Goal: Task Accomplishment & Management: Use online tool/utility

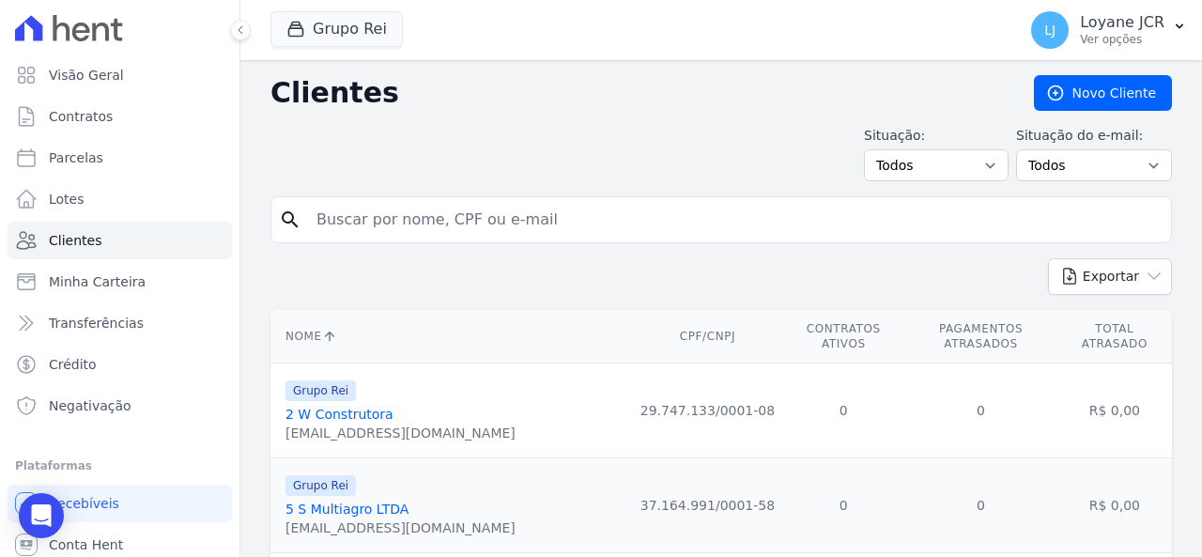
click at [592, 230] on input "search" at bounding box center [734, 220] width 858 height 38
type input "380.320.901-34"
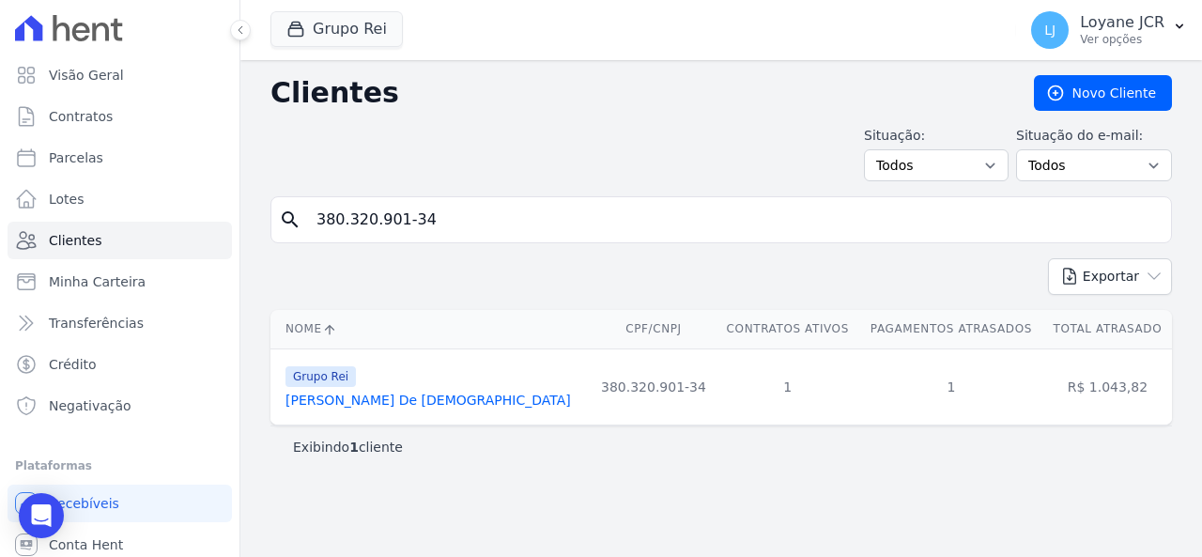
click at [384, 404] on link "[PERSON_NAME] De [DEMOGRAPHIC_DATA]" at bounding box center [427, 400] width 285 height 15
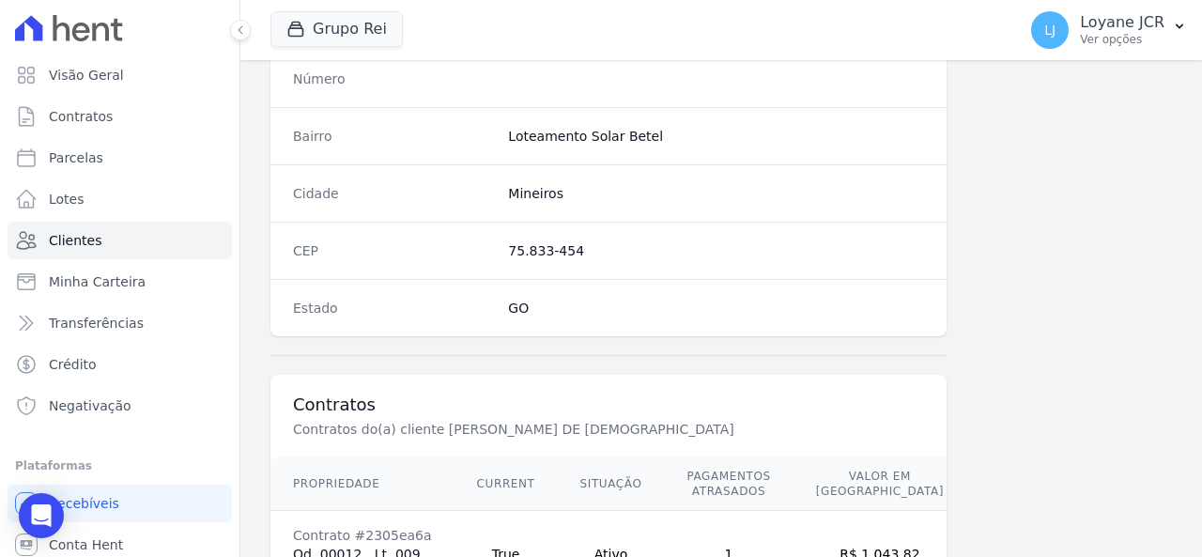
scroll to position [1206, 0]
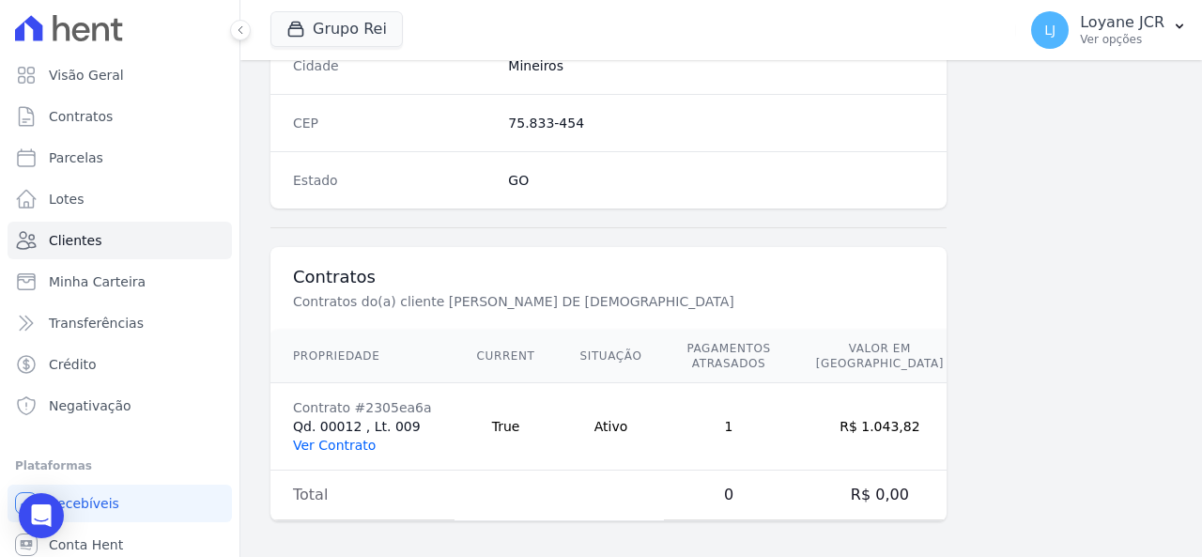
click at [366, 443] on link "Ver Contrato" at bounding box center [334, 445] width 83 height 15
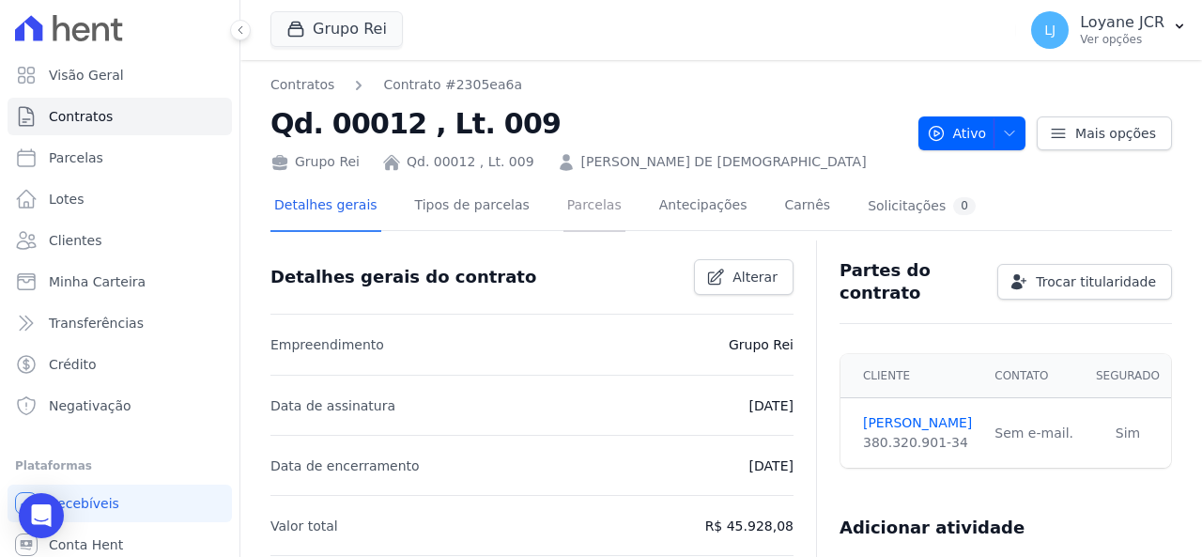
click at [585, 210] on link "Parcelas" at bounding box center [594, 207] width 62 height 50
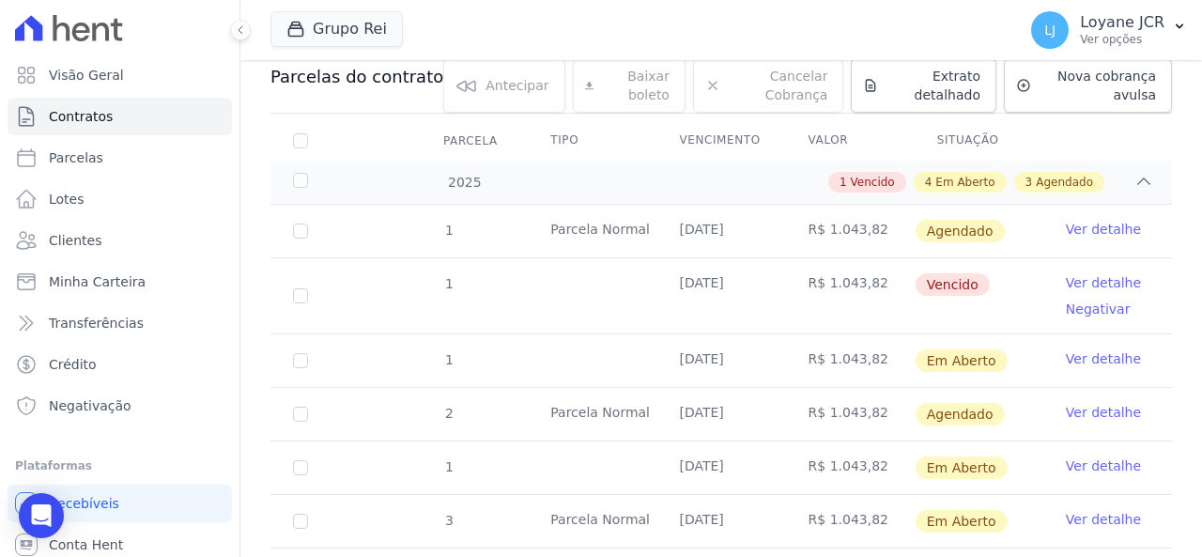
scroll to position [282, 0]
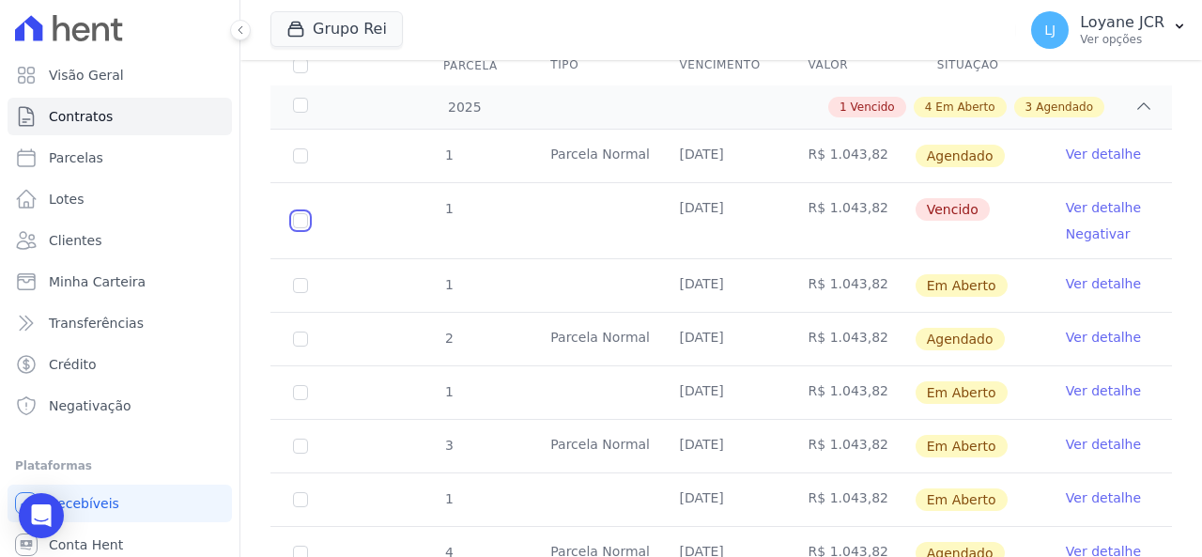
click at [301, 213] on input "checkbox" at bounding box center [300, 220] width 15 height 15
checkbox input "true"
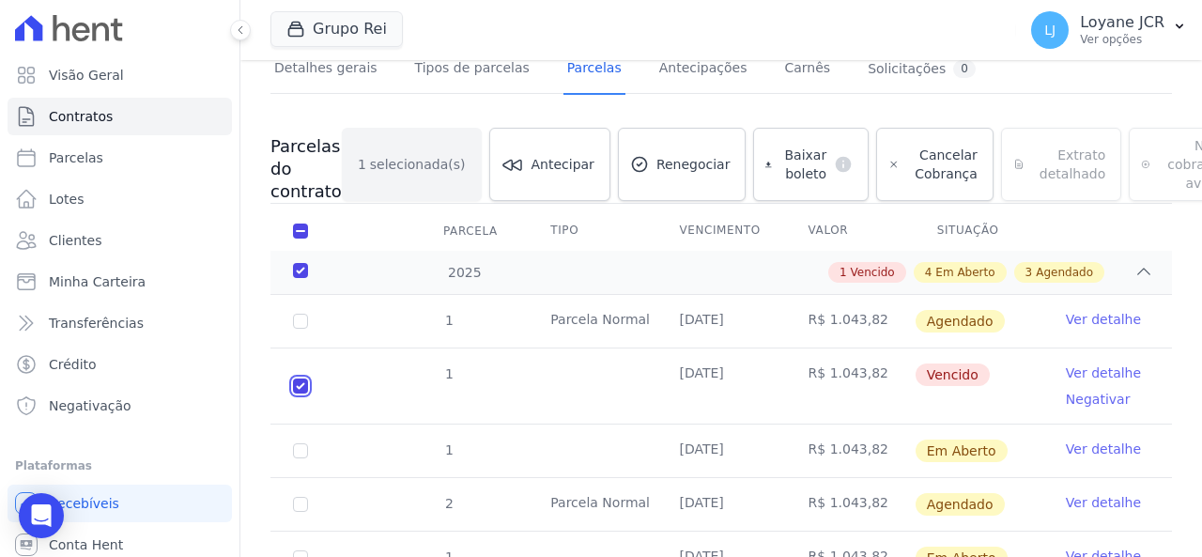
scroll to position [21, 0]
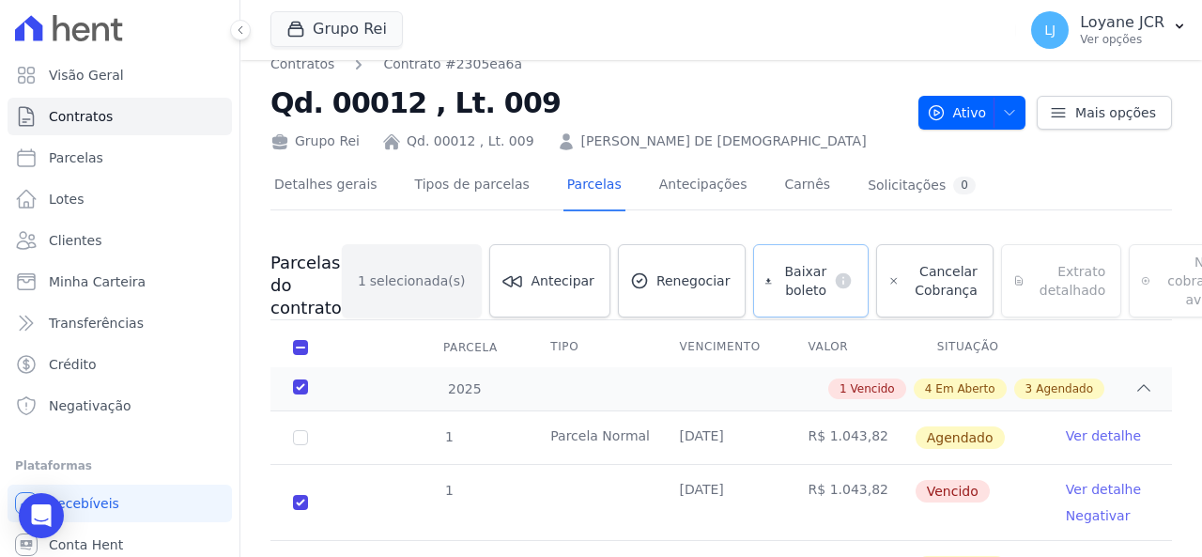
click at [779, 268] on span "Baixar boleto" at bounding box center [802, 281] width 47 height 38
